Goal: Transaction & Acquisition: Purchase product/service

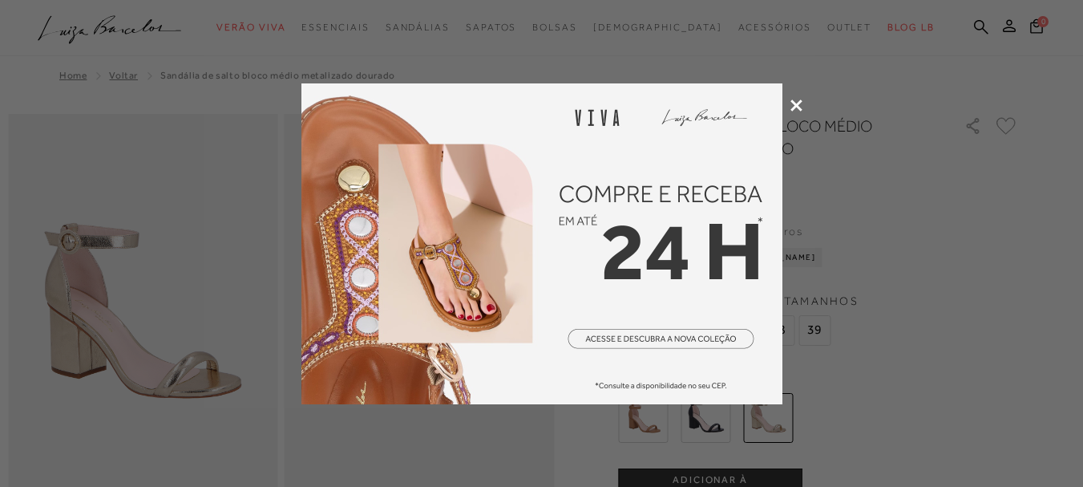
click at [794, 100] on icon at bounding box center [796, 105] width 12 height 12
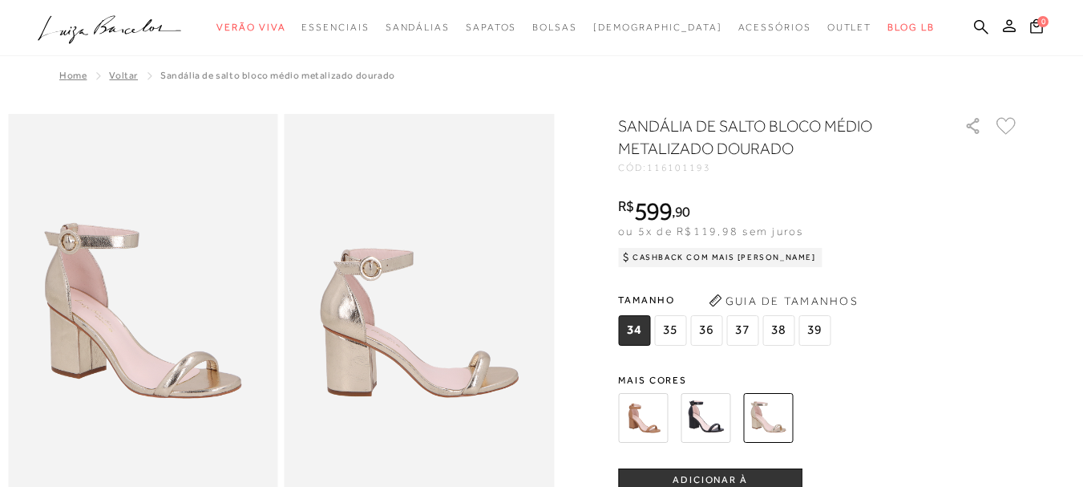
click at [649, 422] on img at bounding box center [643, 418] width 50 height 50
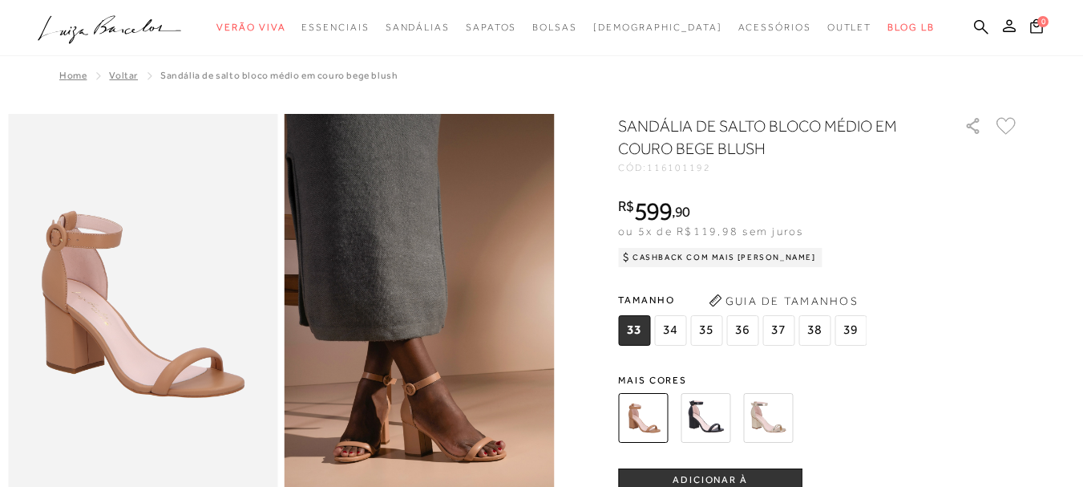
click at [769, 425] on img at bounding box center [768, 418] width 50 height 50
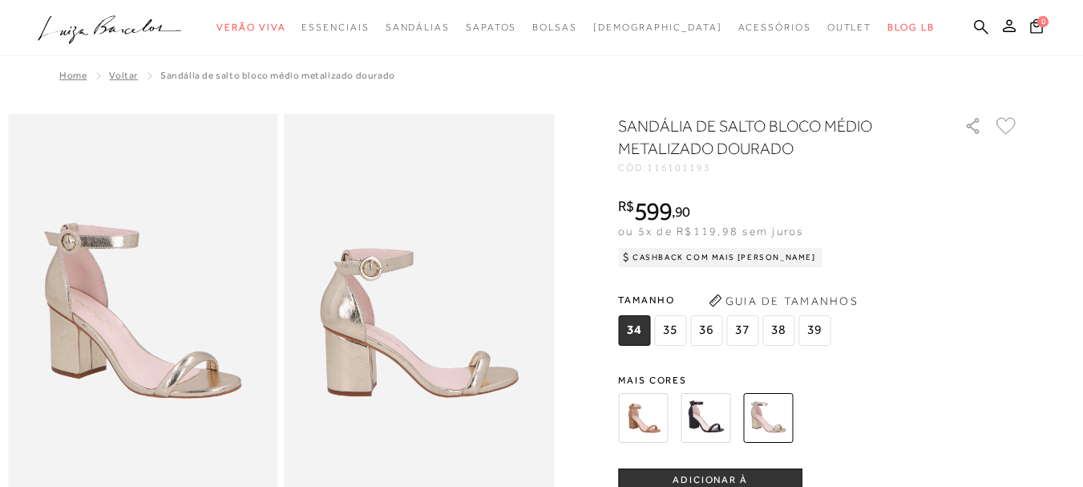
click at [782, 326] on span "38" at bounding box center [778, 330] width 32 height 30
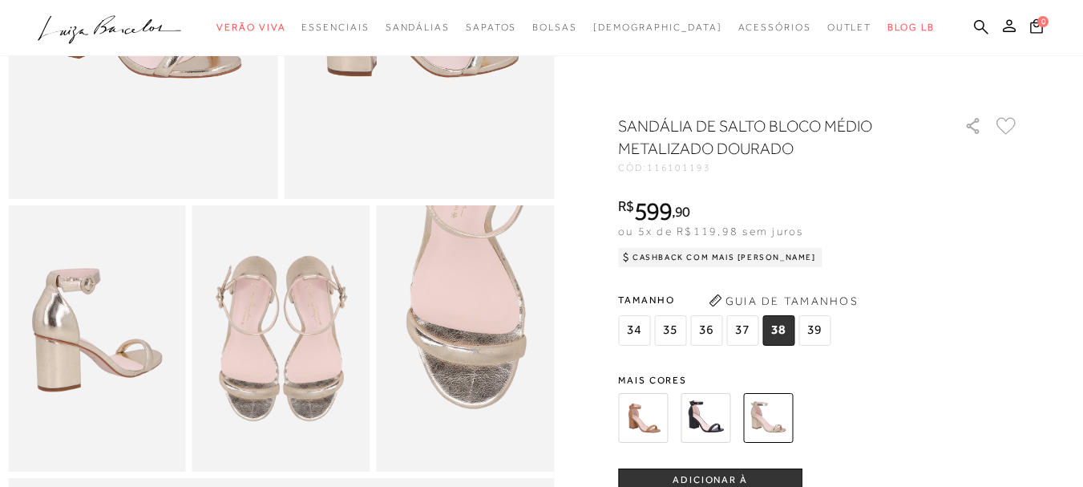
scroll to position [321, 0]
